Goal: Task Accomplishment & Management: Manage account settings

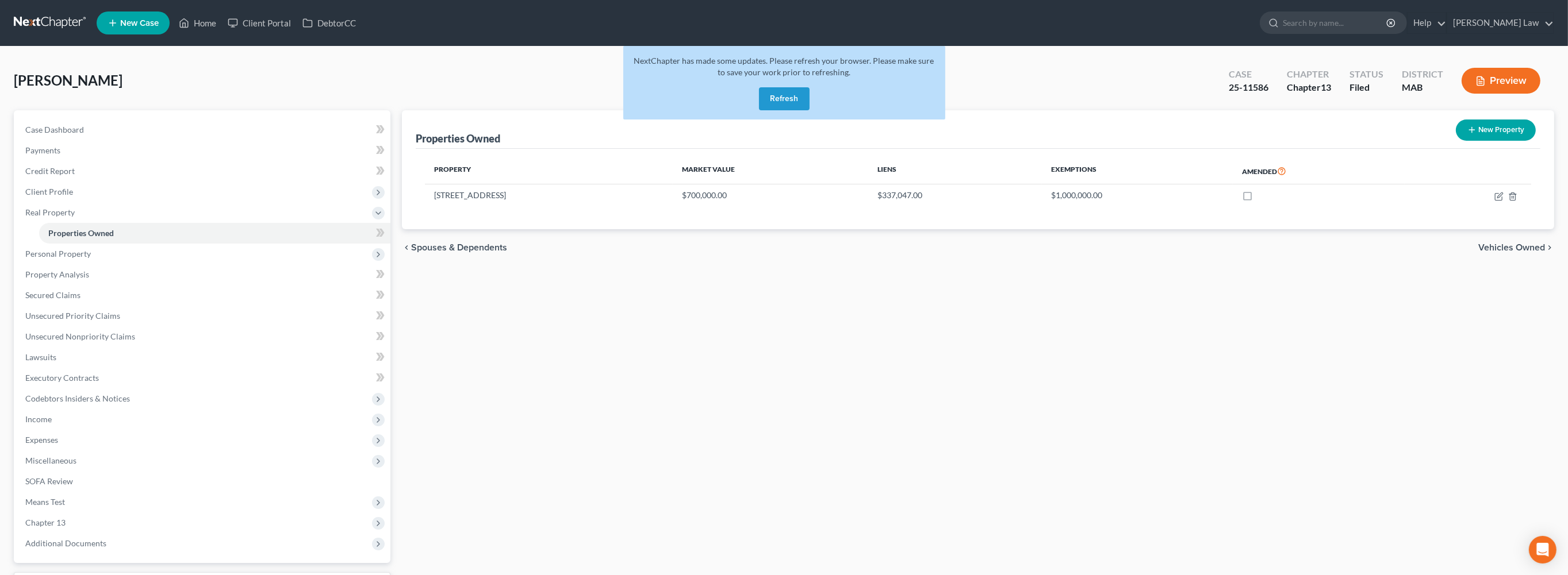
click at [767, 110] on button "Refresh" at bounding box center [784, 98] width 51 height 23
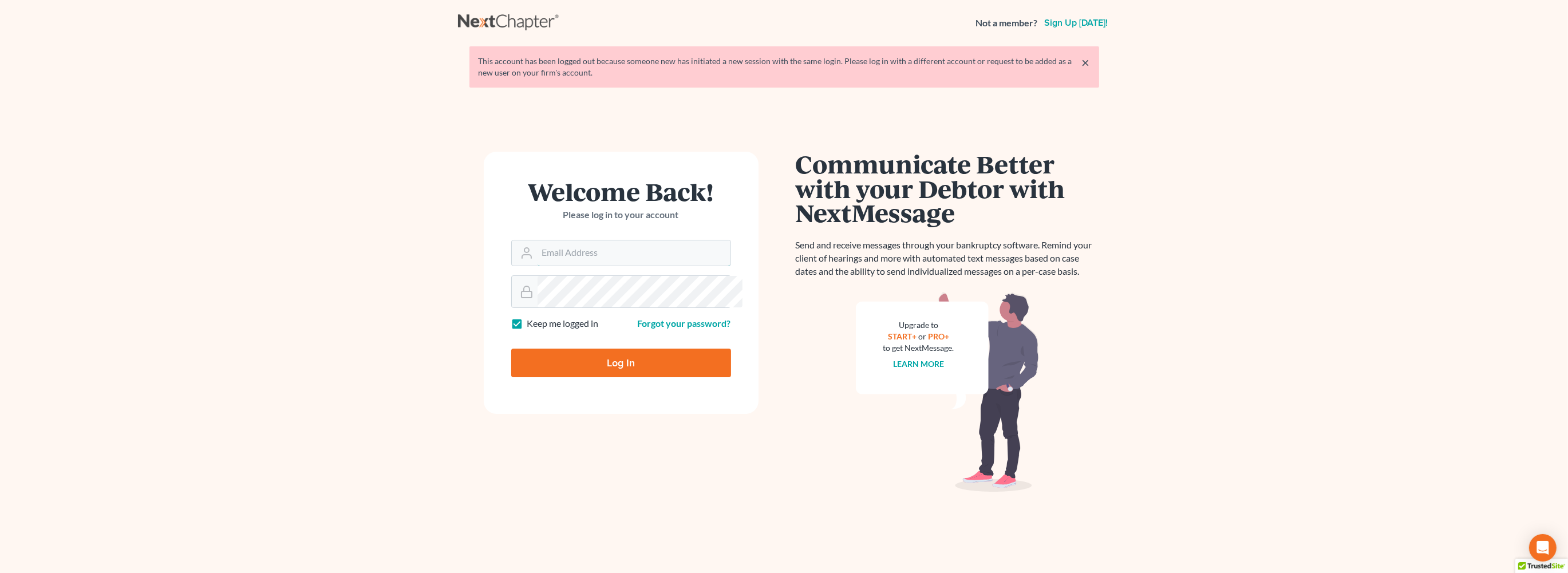
type input "[EMAIL_ADDRESS][DOMAIN_NAME]"
click at [624, 378] on input "Log In" at bounding box center [621, 363] width 220 height 29
type input "Thinking..."
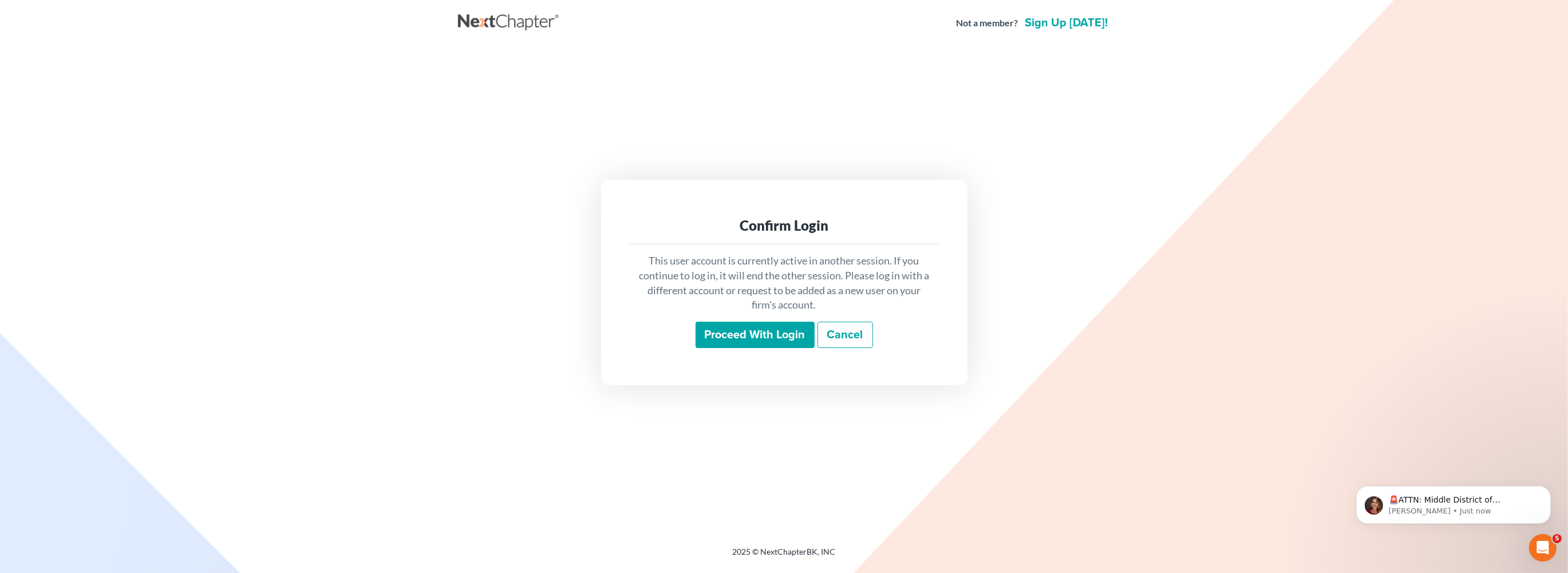
click at [733, 348] on input "Proceed with login" at bounding box center [755, 334] width 119 height 26
